Goal: Communication & Community: Answer question/provide support

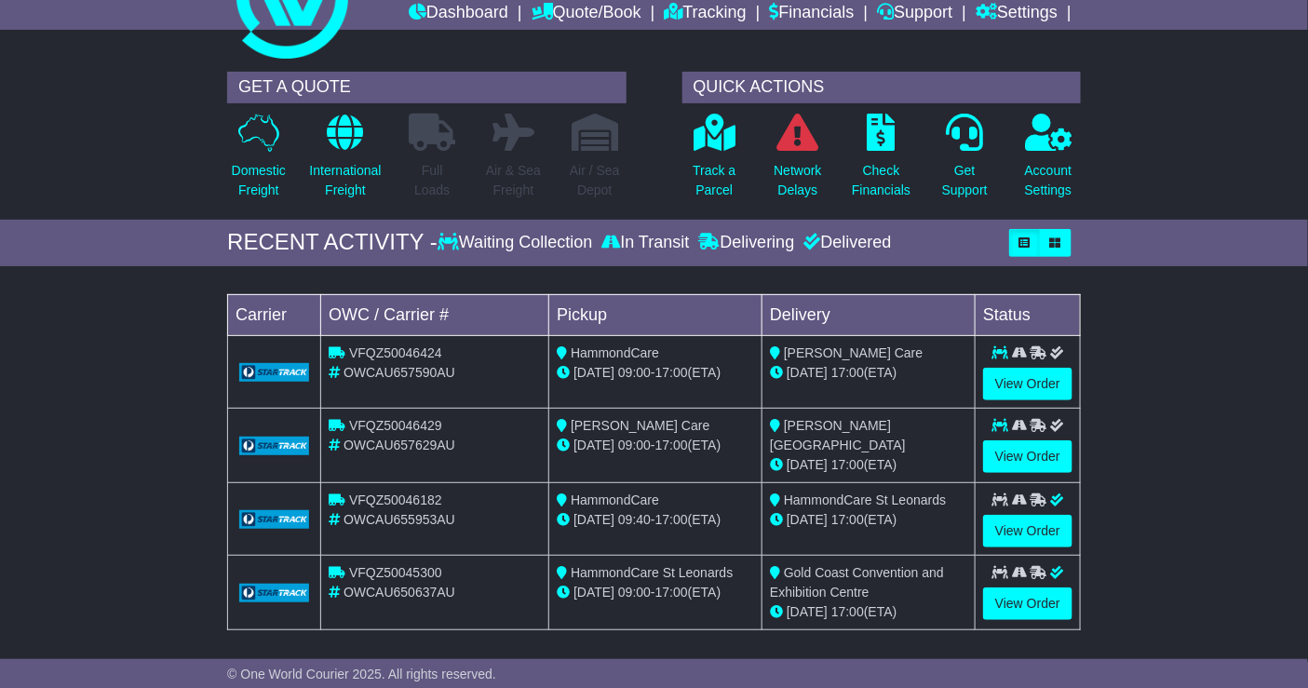
scroll to position [103, 0]
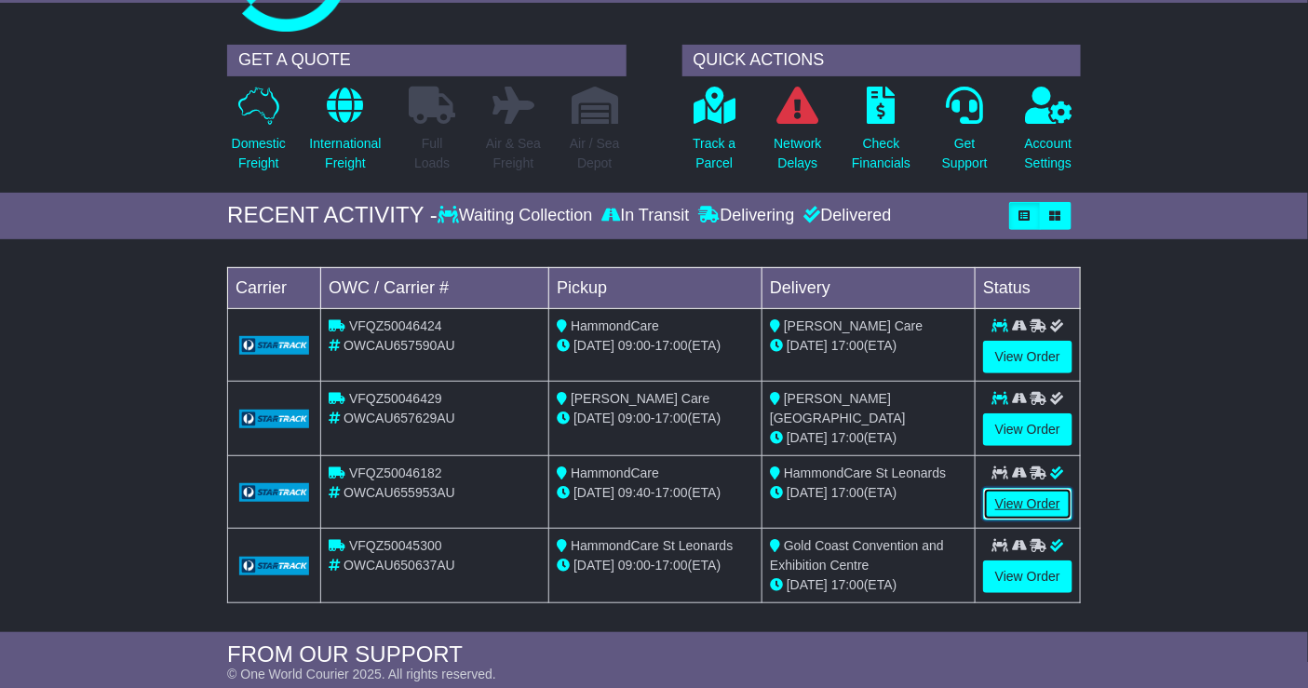
click at [1005, 498] on link "View Order" at bounding box center [1027, 504] width 89 height 33
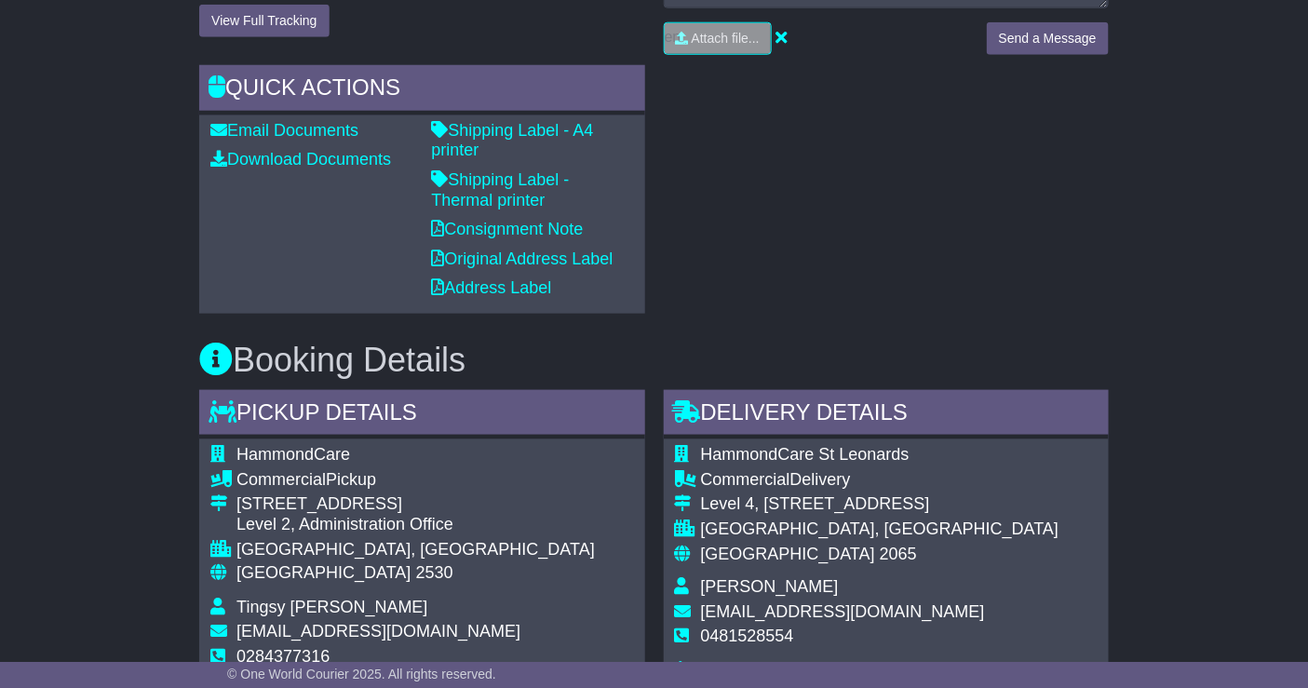
scroll to position [620, 0]
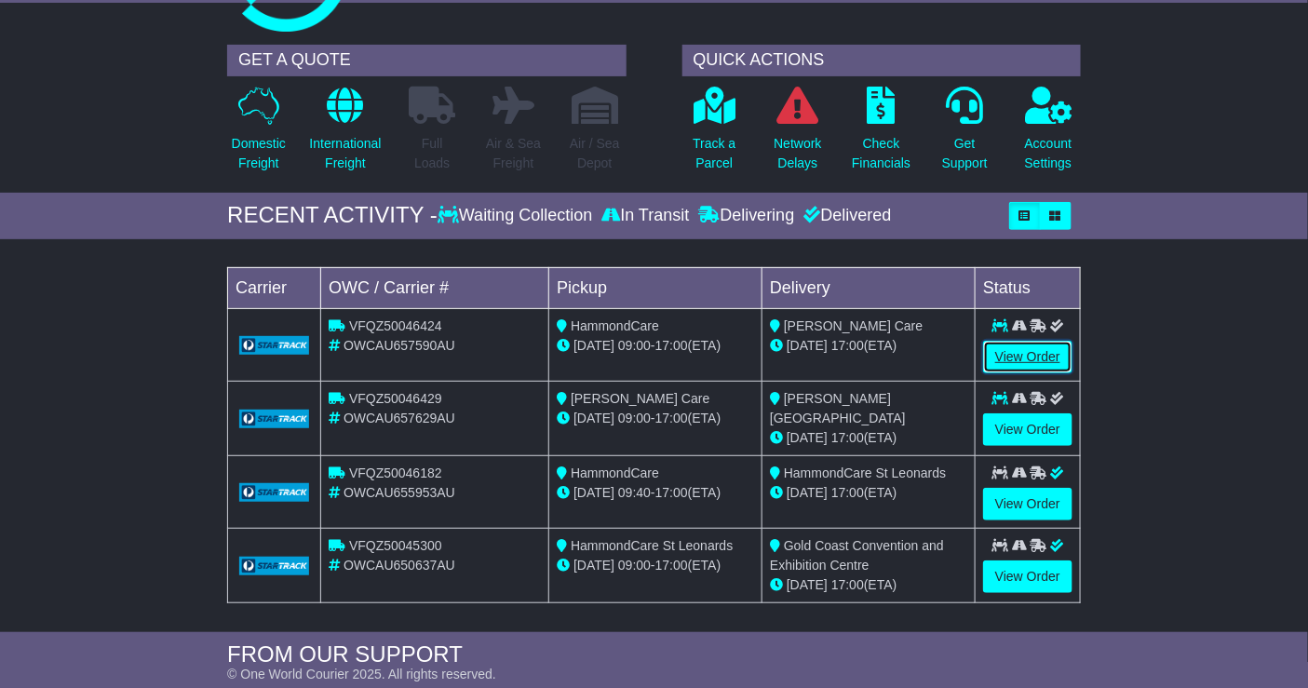
click at [1013, 343] on link "View Order" at bounding box center [1027, 357] width 89 height 33
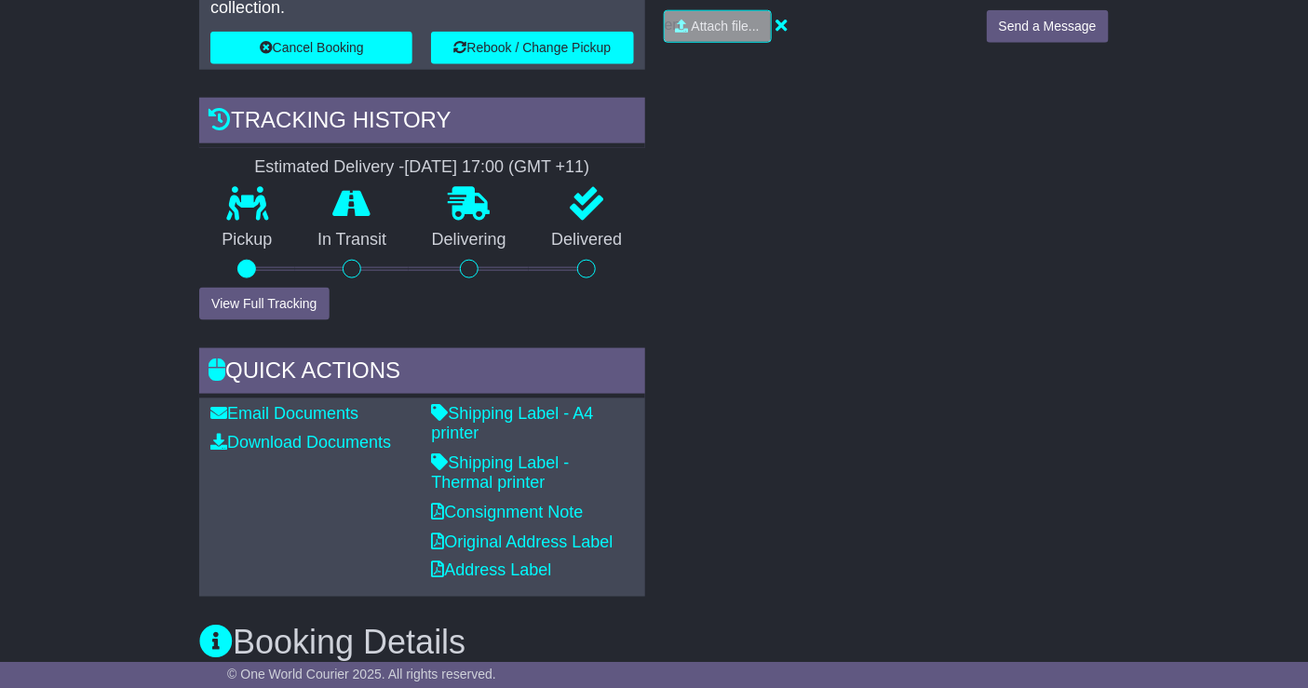
scroll to position [207, 0]
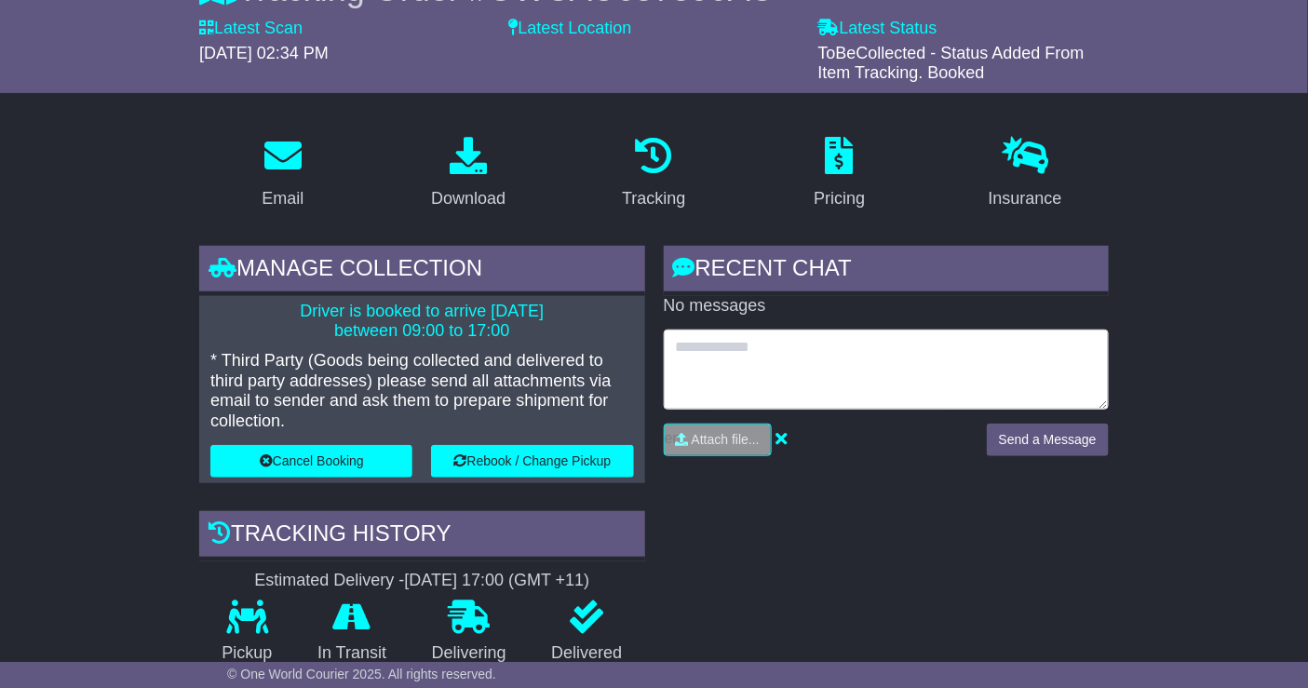
click at [878, 365] on textarea at bounding box center [886, 370] width 445 height 80
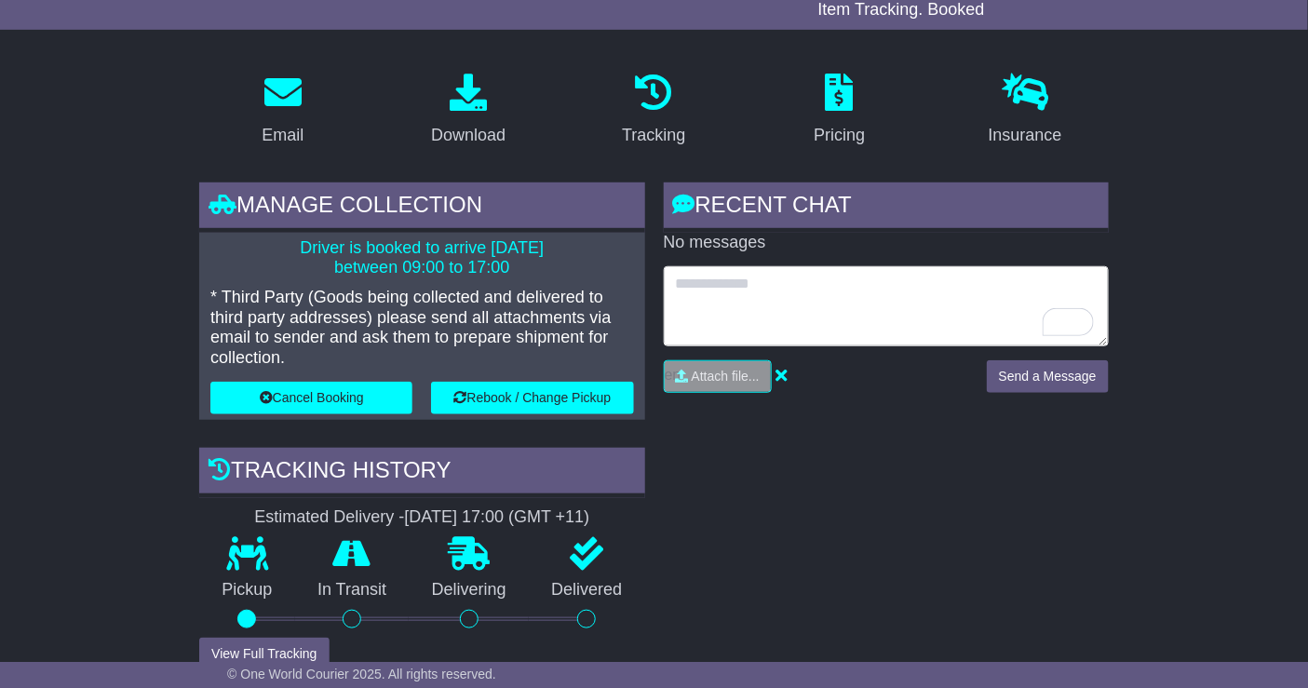
scroll to position [310, 0]
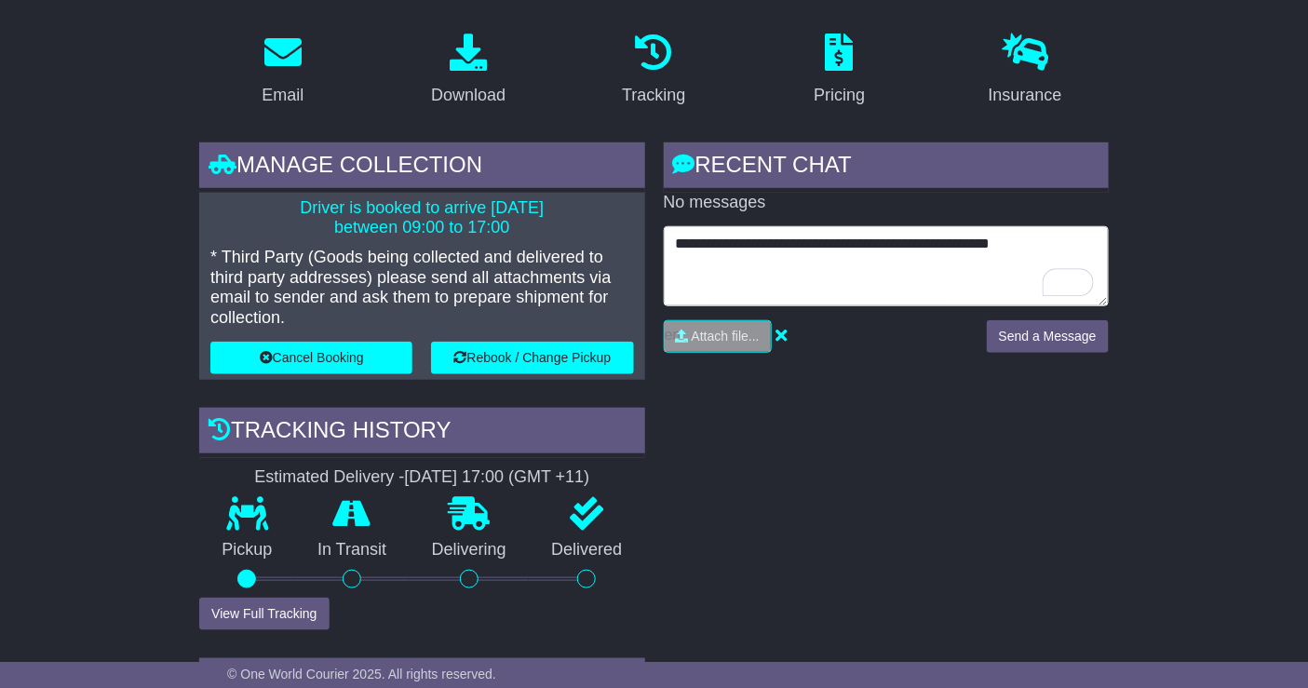
type textarea "**********"
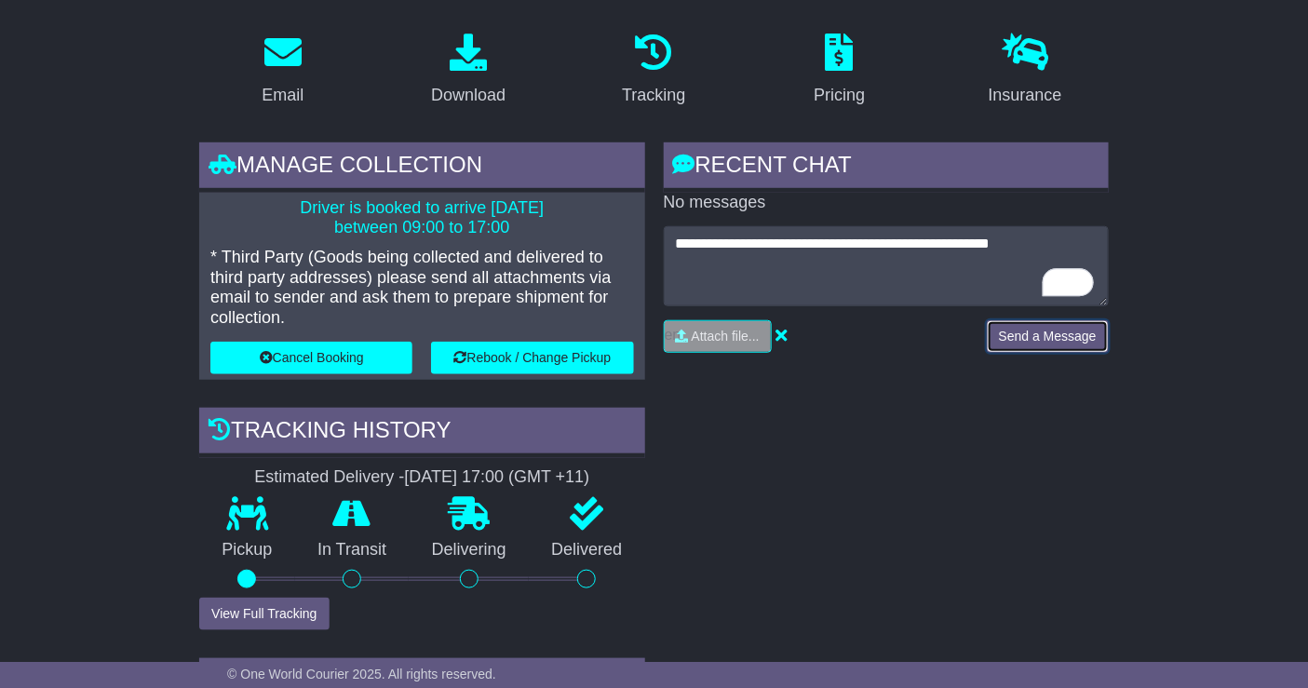
click at [1049, 334] on button "Send a Message" at bounding box center [1048, 336] width 122 height 33
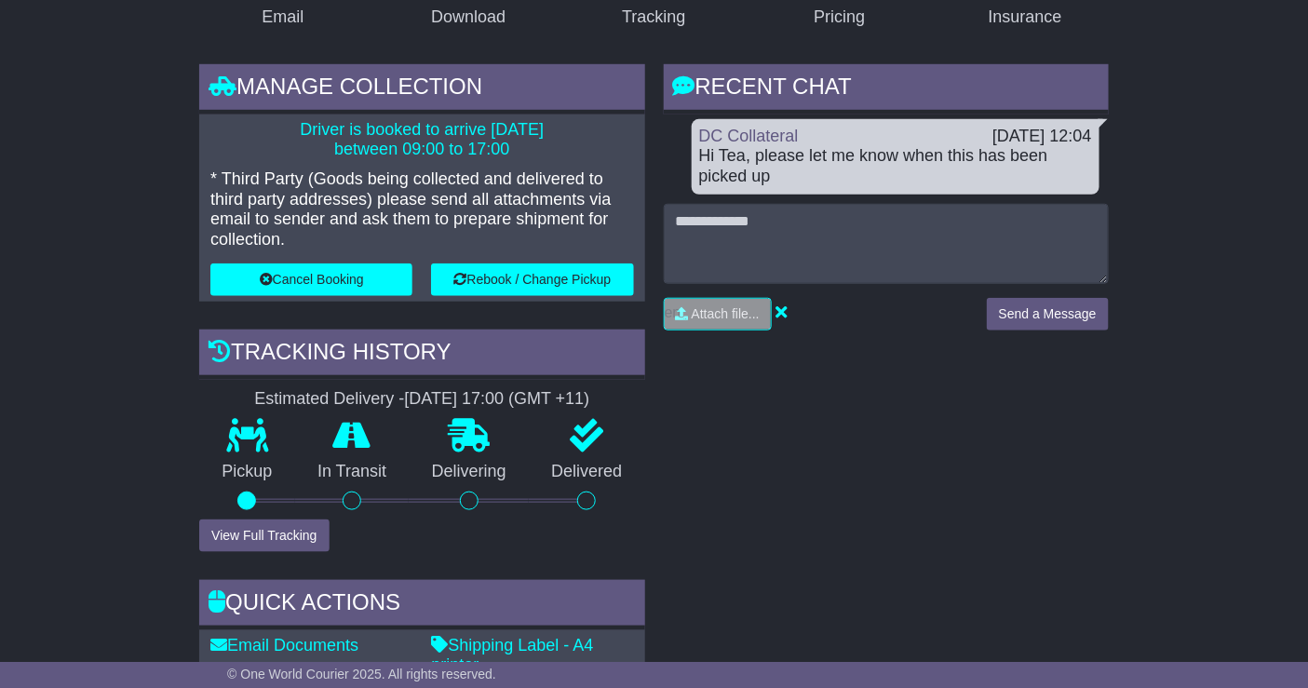
scroll to position [387, 0]
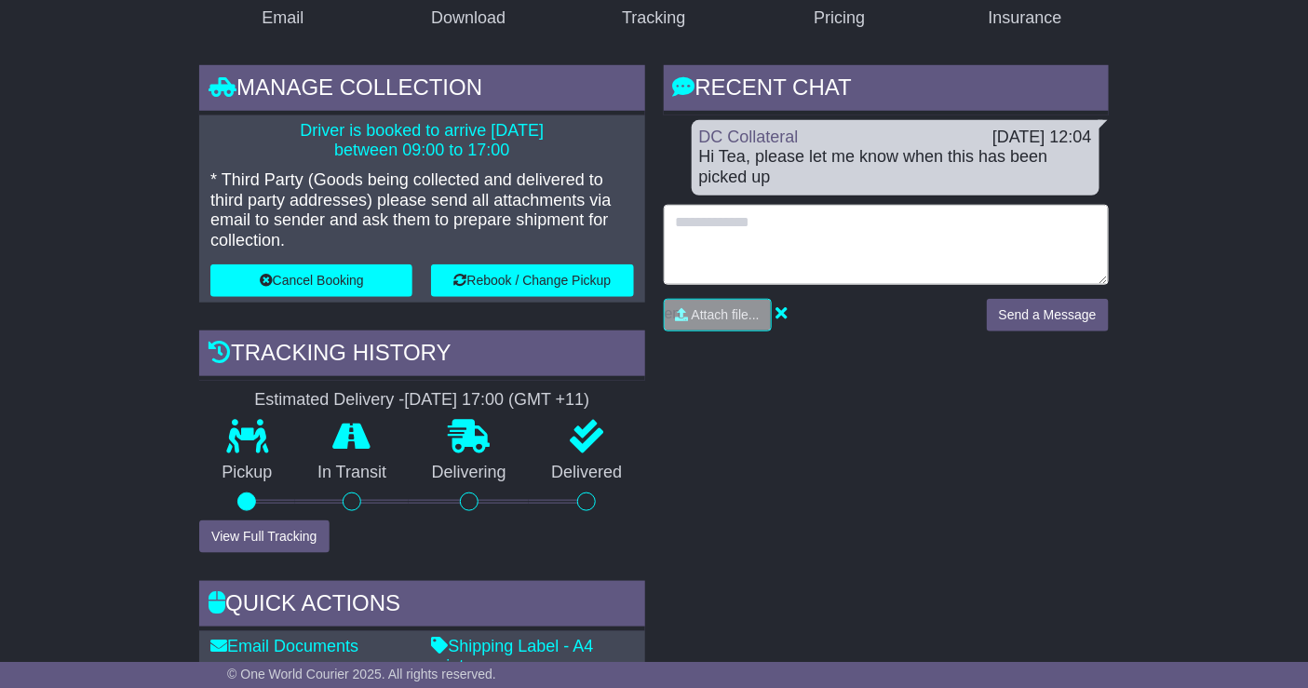
click at [794, 235] on textarea at bounding box center [886, 245] width 445 height 80
type textarea "**********"
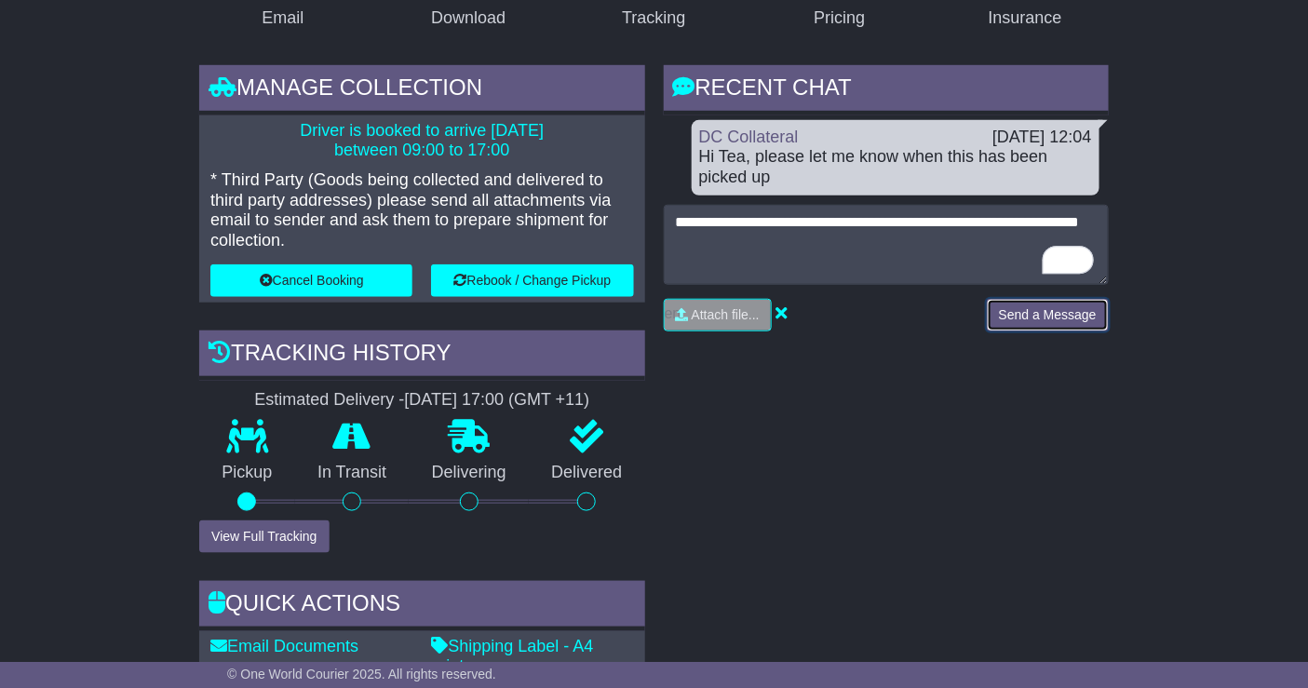
click at [1015, 307] on button "Send a Message" at bounding box center [1048, 315] width 122 height 33
